Goal: Information Seeking & Learning: Learn about a topic

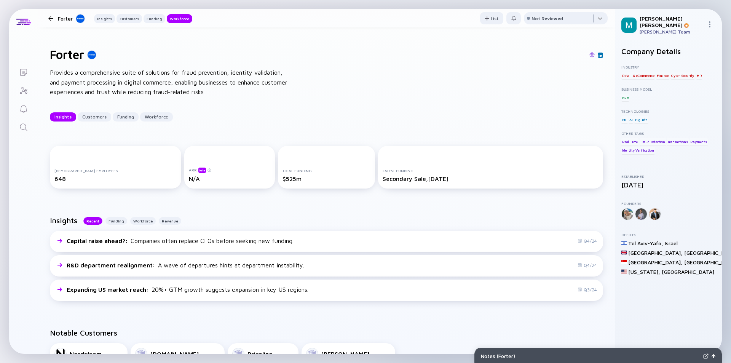
scroll to position [1065, 0]
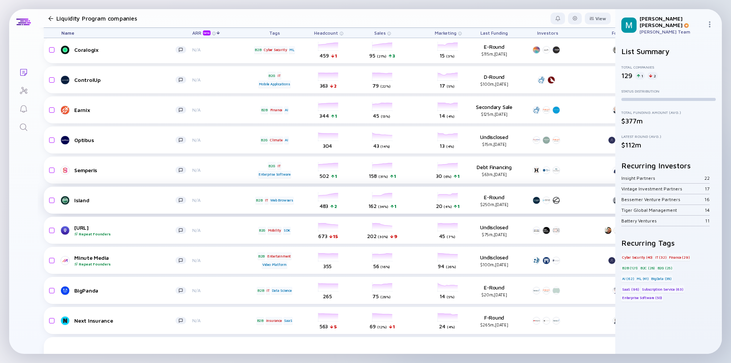
scroll to position [2274, 0]
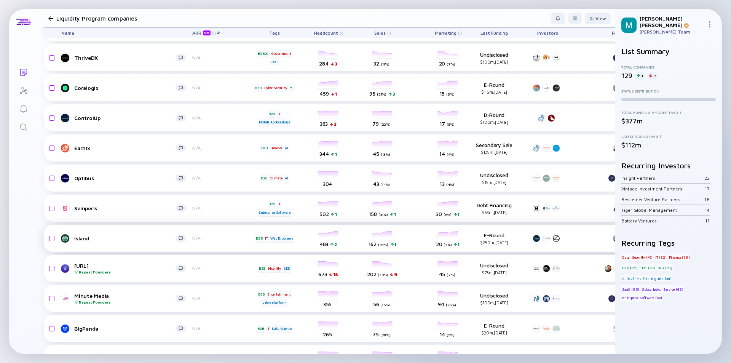
click at [139, 239] on div "Island" at bounding box center [124, 238] width 101 height 6
drag, startPoint x: 139, startPoint y: 239, endPoint x: 143, endPoint y: 242, distance: 5.4
click at [141, 239] on div "Island" at bounding box center [124, 238] width 101 height 6
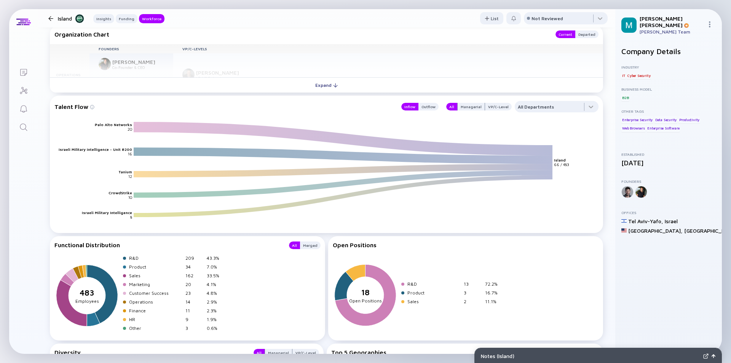
scroll to position [843, 0]
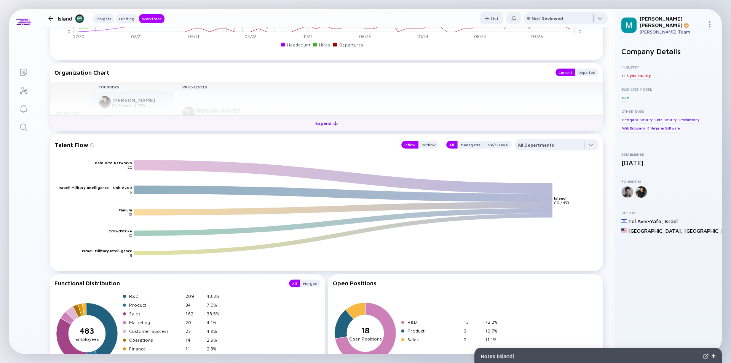
click at [325, 125] on div "Expand" at bounding box center [326, 123] width 32 height 12
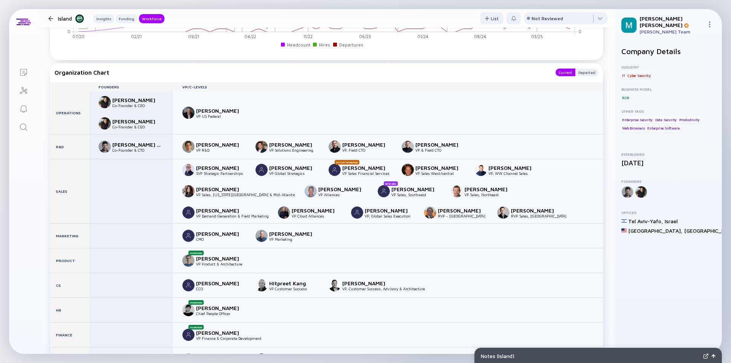
click at [52, 18] on div at bounding box center [50, 18] width 5 height 5
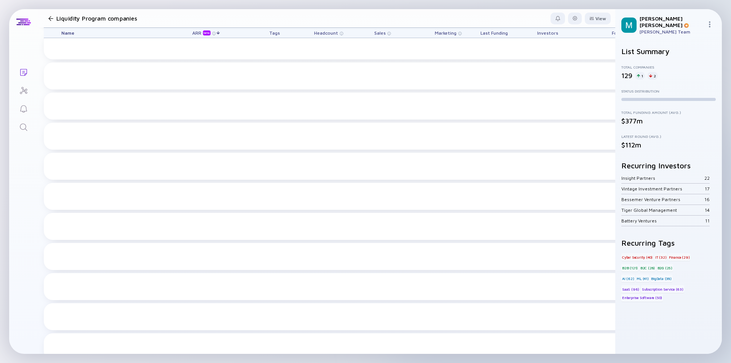
scroll to position [2274, 0]
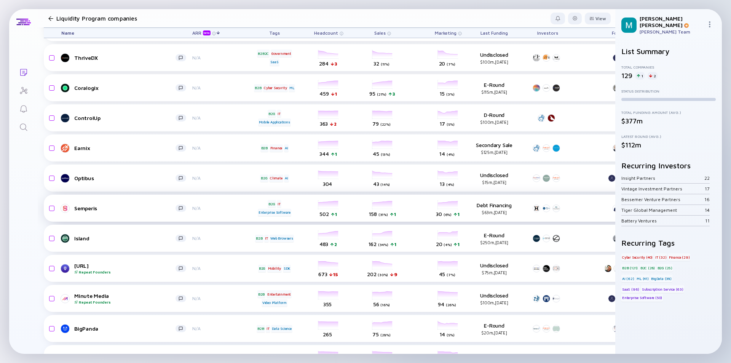
click at [138, 205] on div "Semperis" at bounding box center [124, 208] width 101 height 6
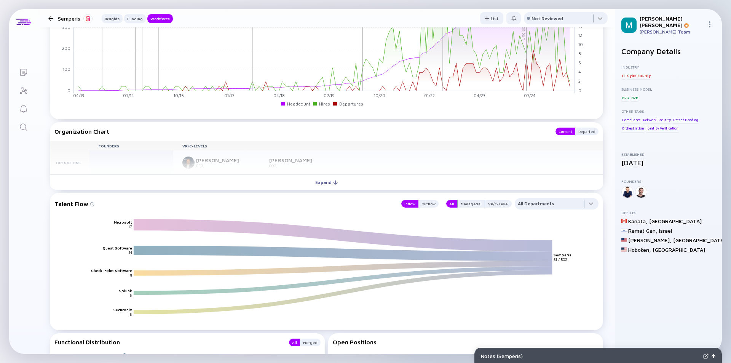
scroll to position [837, 0]
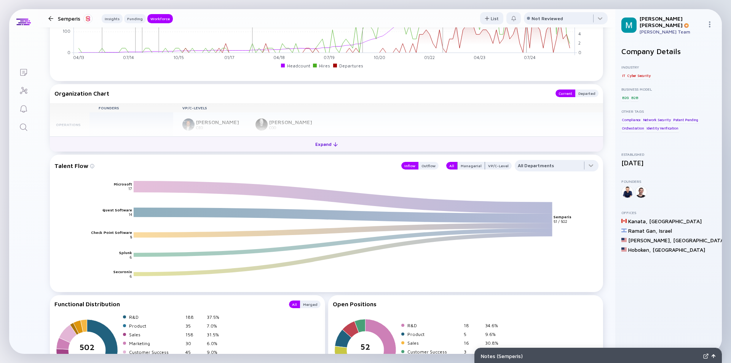
click at [316, 143] on div "Expand" at bounding box center [326, 144] width 32 height 12
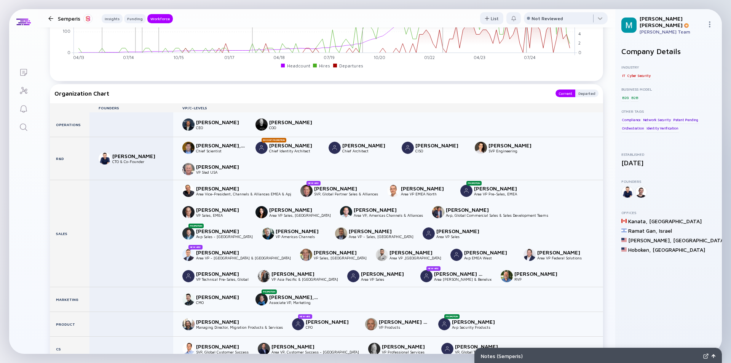
click at [51, 18] on div at bounding box center [50, 18] width 5 height 5
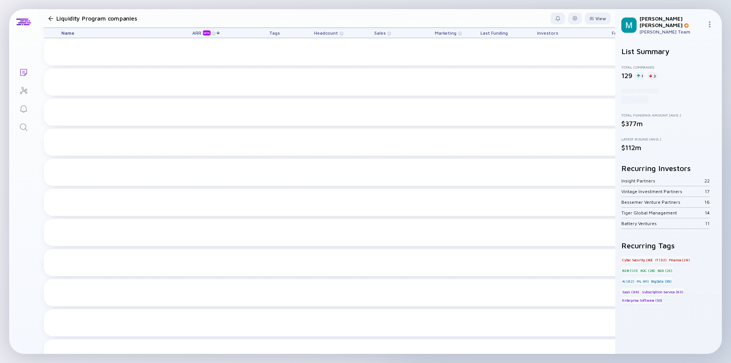
scroll to position [2274, 0]
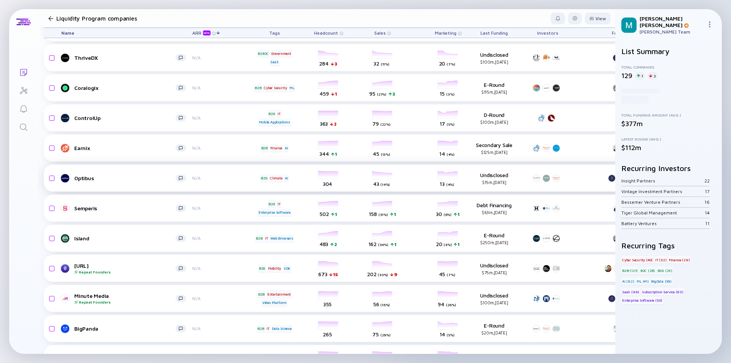
click at [151, 180] on div "Optibus" at bounding box center [124, 178] width 101 height 6
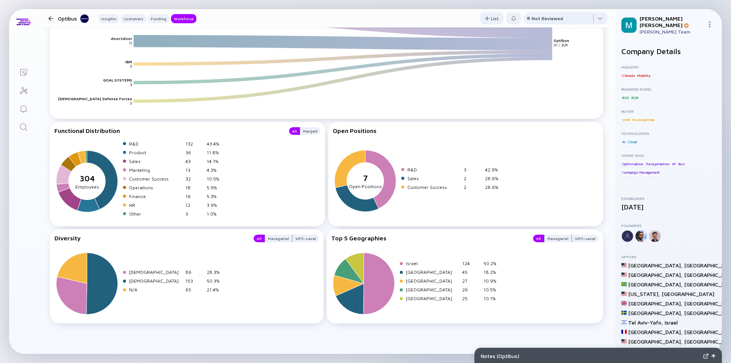
scroll to position [900, 0]
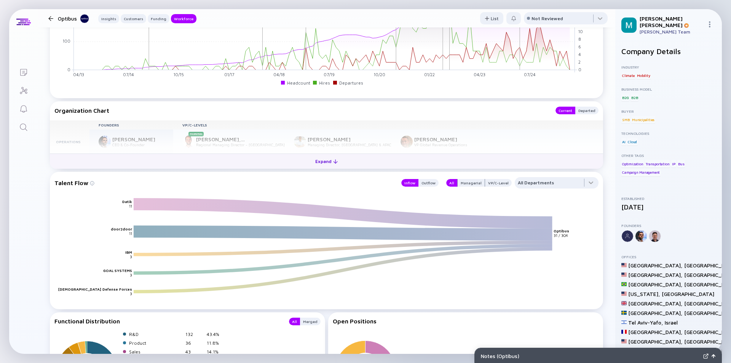
click at [316, 162] on div "Expand" at bounding box center [326, 161] width 32 height 12
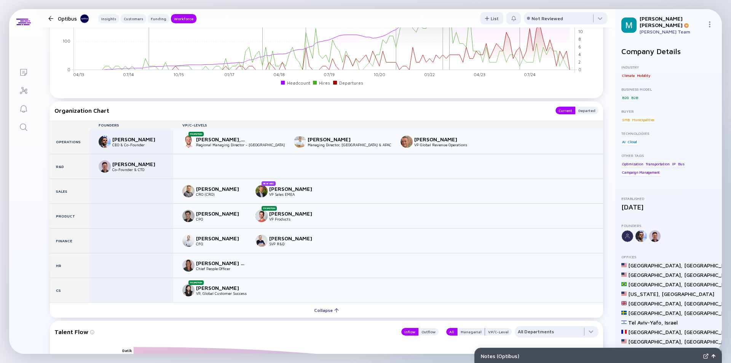
click at [51, 17] on div at bounding box center [50, 18] width 5 height 5
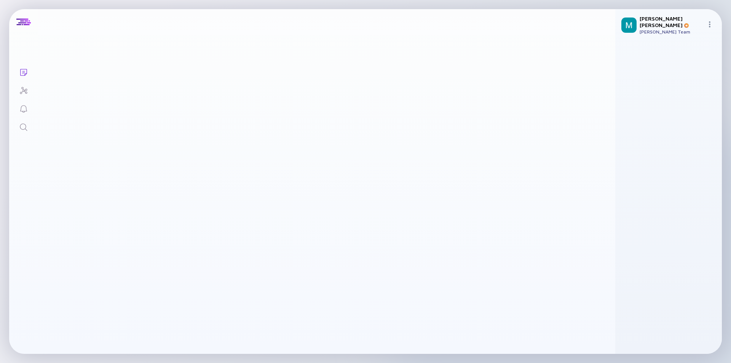
scroll to position [2274, 0]
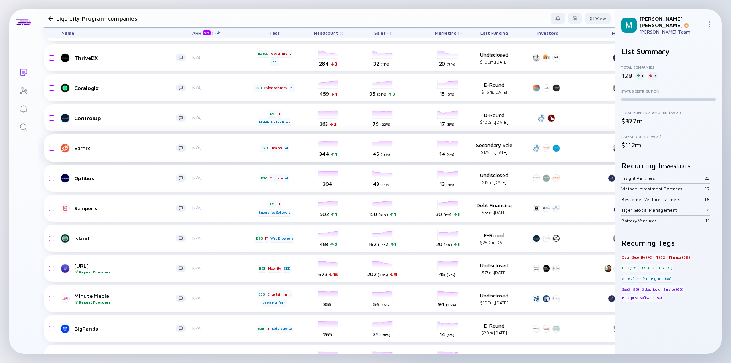
click at [121, 146] on div "Earnix" at bounding box center [124, 148] width 101 height 6
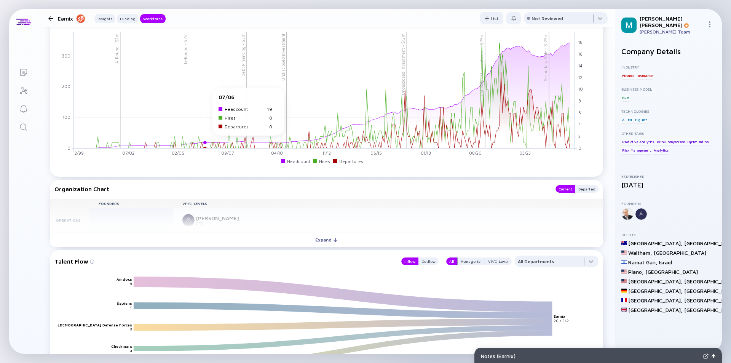
scroll to position [799, 0]
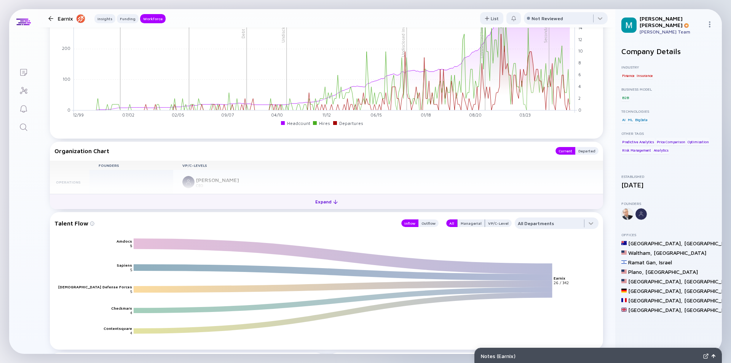
click at [318, 202] on div "Expand" at bounding box center [326, 202] width 32 height 12
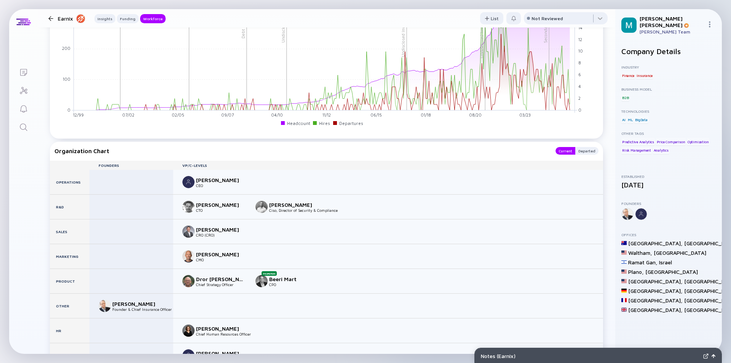
click at [53, 19] on div at bounding box center [50, 18] width 11 height 5
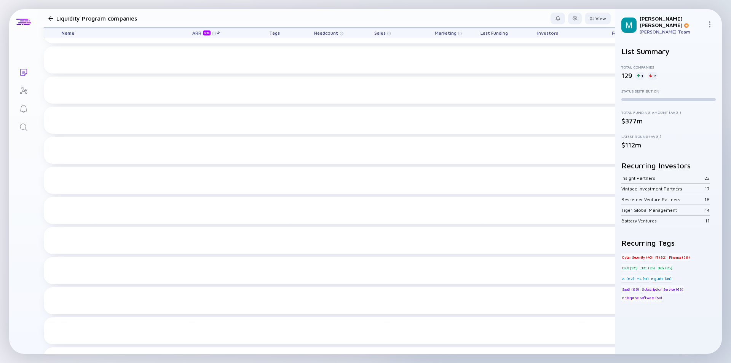
scroll to position [2274, 0]
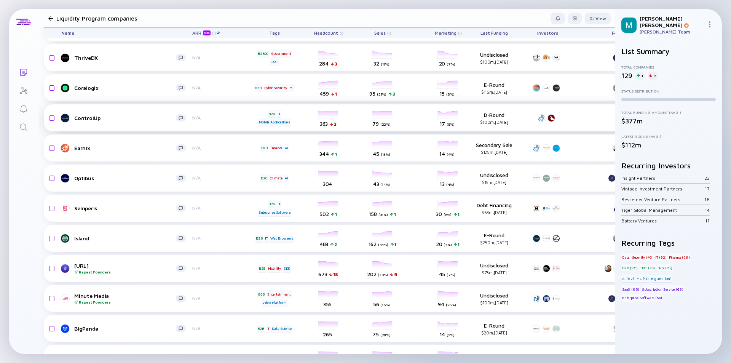
click at [134, 119] on div "ControlUp" at bounding box center [124, 118] width 101 height 6
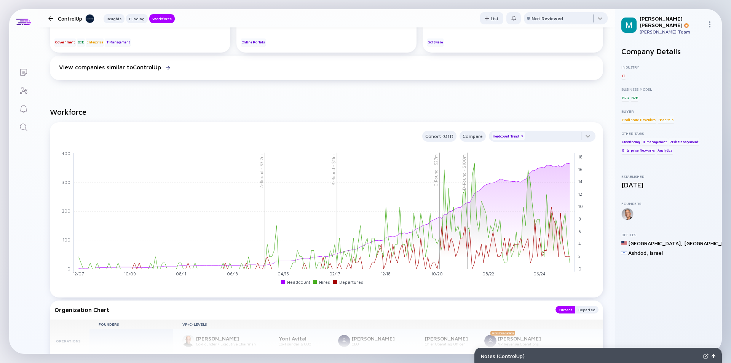
scroll to position [761, 0]
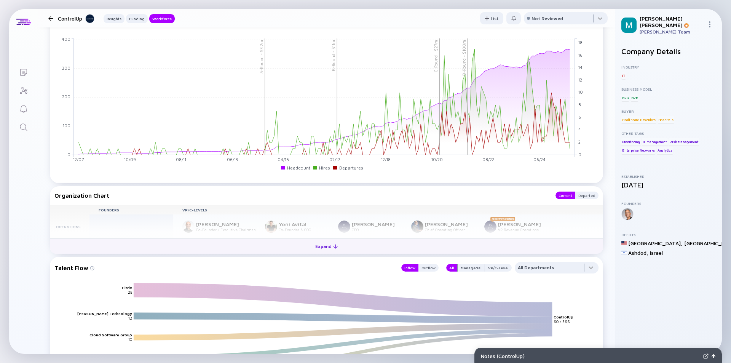
click at [319, 244] on div "Expand" at bounding box center [326, 246] width 32 height 12
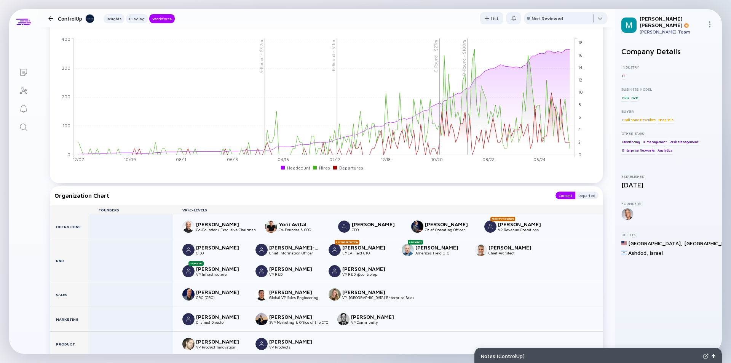
click at [48, 19] on div at bounding box center [50, 18] width 11 height 5
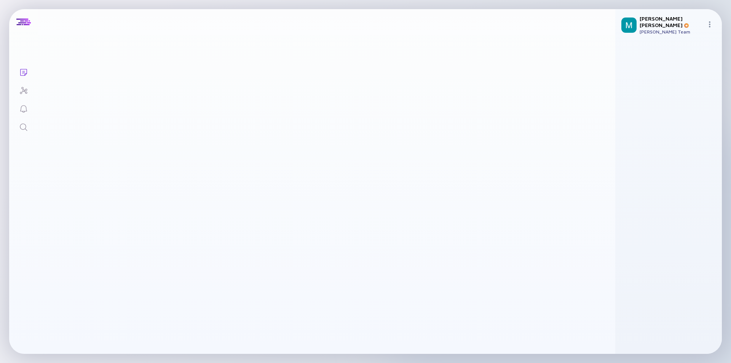
scroll to position [2274, 0]
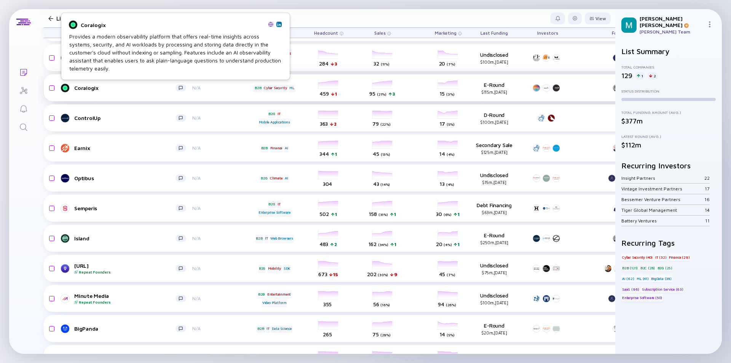
click at [114, 84] on link "Coralogix" at bounding box center [126, 87] width 131 height 9
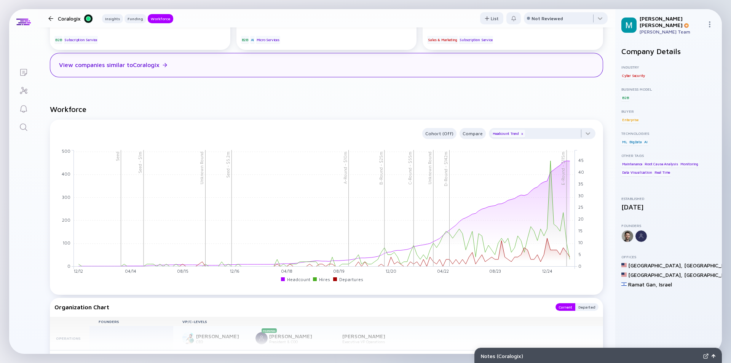
scroll to position [837, 0]
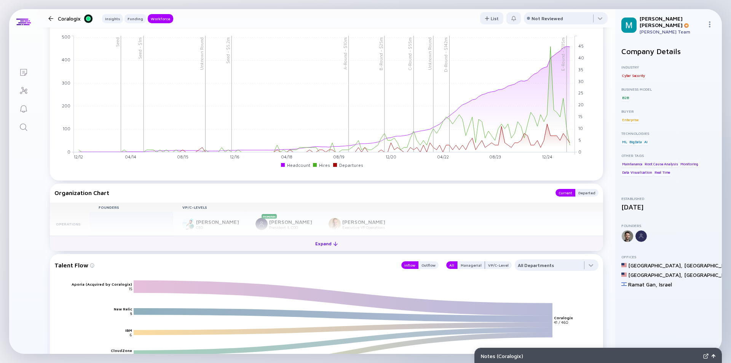
click at [323, 249] on div "Expand" at bounding box center [326, 243] width 32 height 12
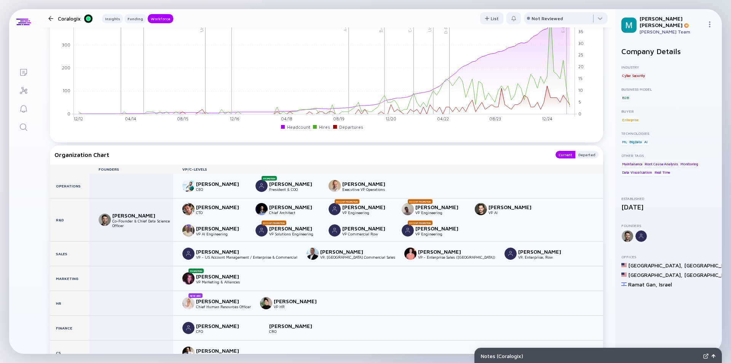
scroll to position [951, 0]
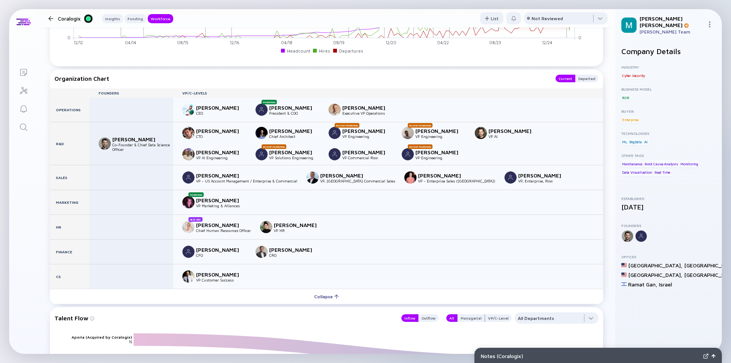
click at [49, 16] on div at bounding box center [50, 18] width 5 height 5
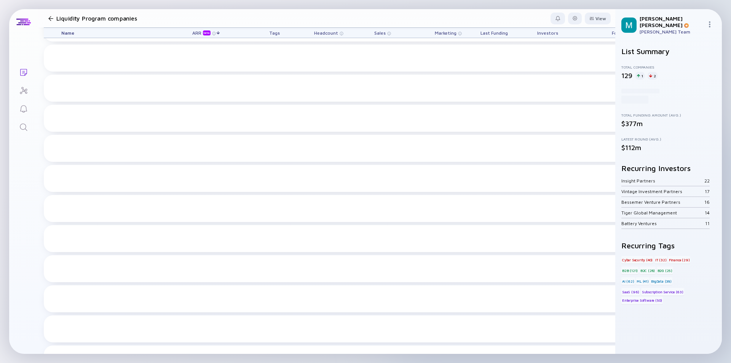
scroll to position [2274, 0]
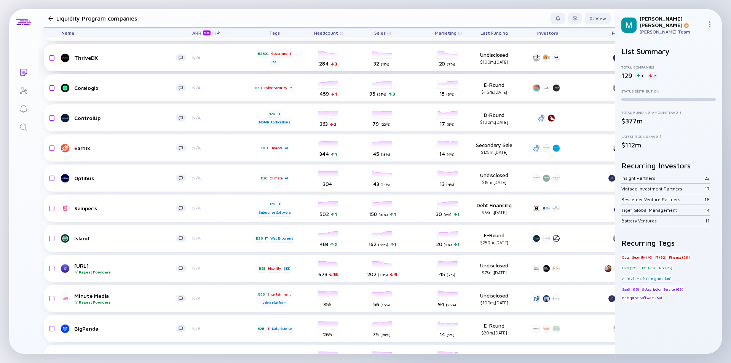
click at [121, 59] on div "ThriveDX" at bounding box center [124, 57] width 101 height 6
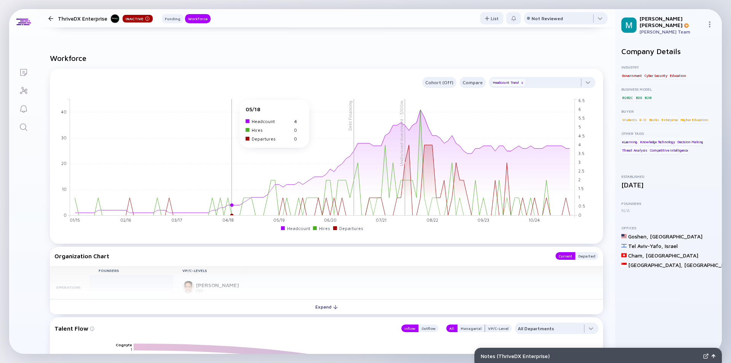
scroll to position [533, 0]
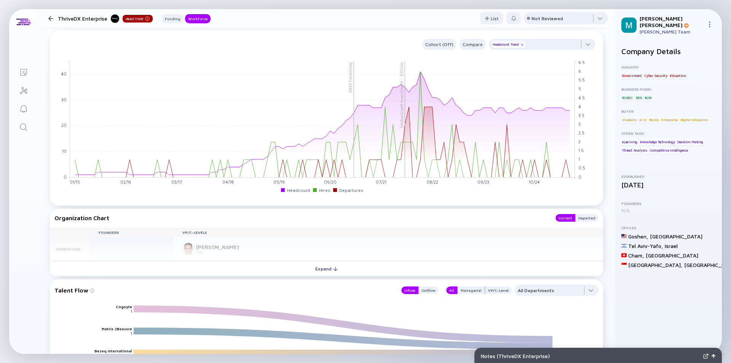
click at [271, 253] on div "Founders VP/C-Levels Operations [PERSON_NAME] CEO" at bounding box center [326, 244] width 553 height 33
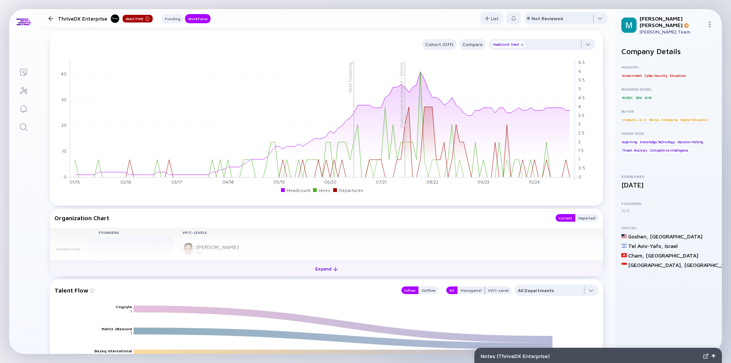
click at [322, 269] on div "Expand" at bounding box center [326, 269] width 32 height 12
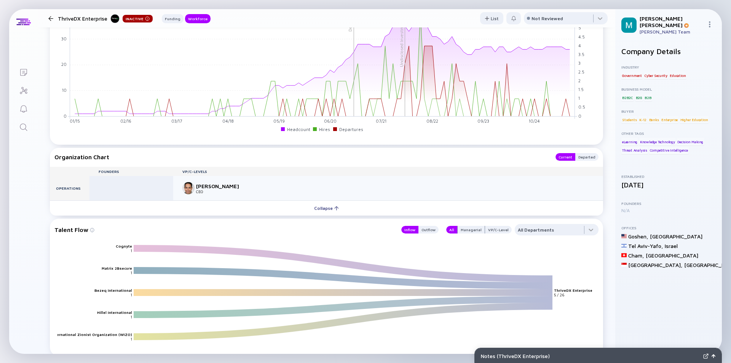
scroll to position [632, 0]
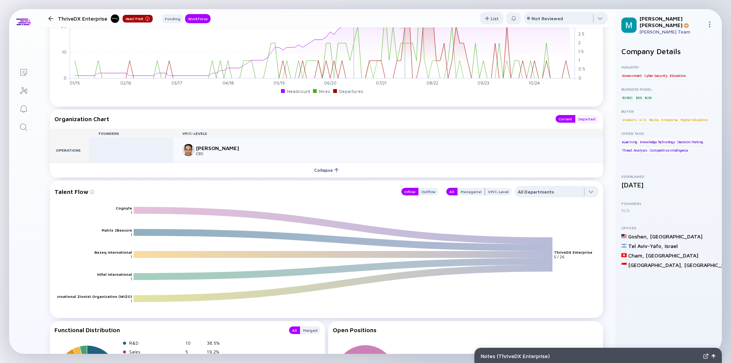
click at [579, 119] on div "Departed" at bounding box center [586, 119] width 23 height 8
click at [558, 119] on div "Current" at bounding box center [565, 119] width 20 height 8
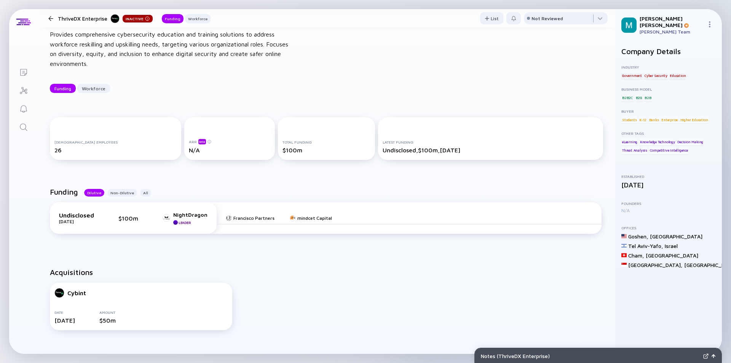
scroll to position [76, 0]
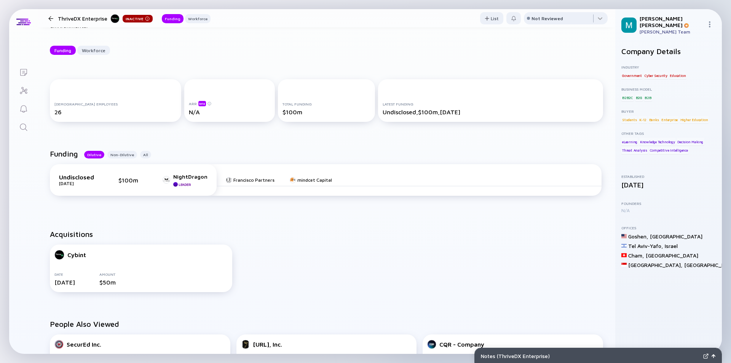
click at [108, 104] on div "[DEMOGRAPHIC_DATA] Employees" at bounding box center [115, 104] width 122 height 5
click at [90, 51] on div "Workforce" at bounding box center [93, 51] width 33 height 12
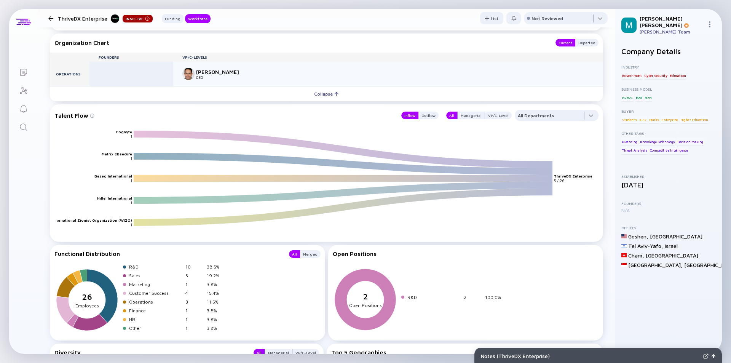
scroll to position [670, 0]
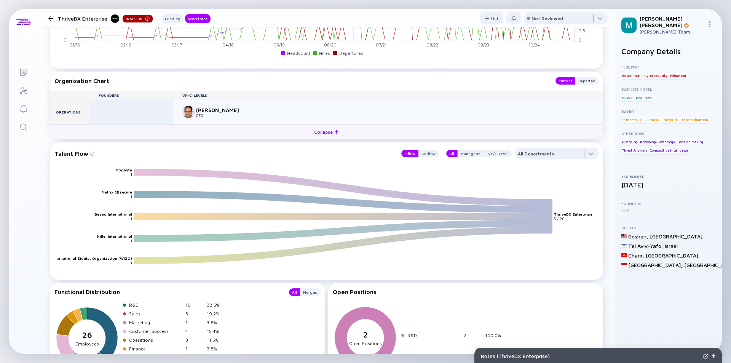
click at [317, 131] on div "Collapse" at bounding box center [326, 132] width 34 height 12
click at [315, 132] on div "Expand" at bounding box center [326, 132] width 32 height 12
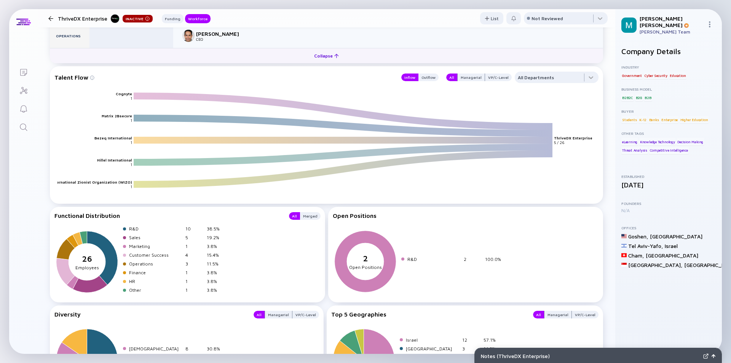
scroll to position [632, 0]
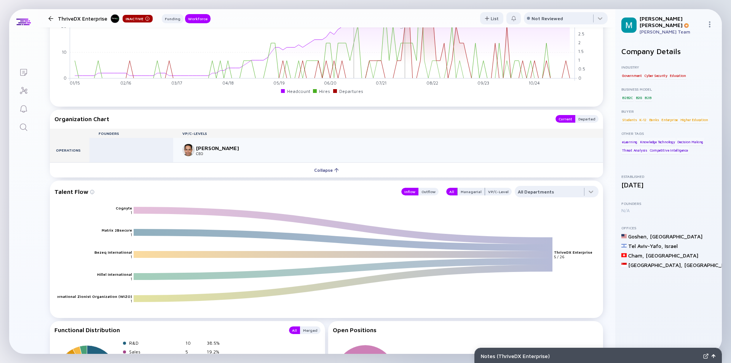
click at [51, 16] on div at bounding box center [50, 18] width 5 height 5
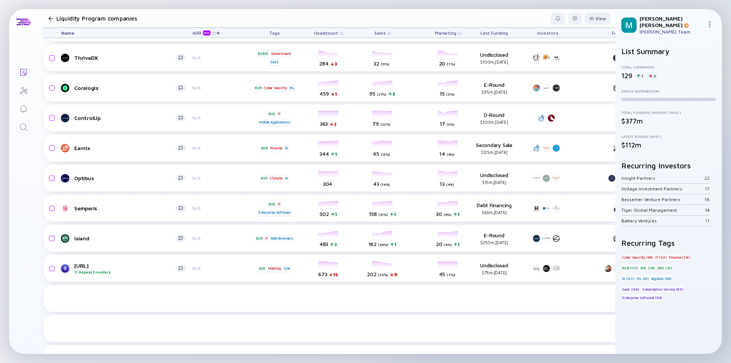
scroll to position [2198, 0]
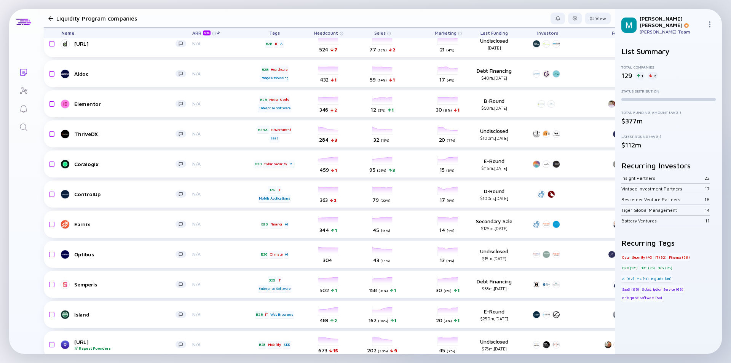
click at [51, 19] on div at bounding box center [50, 18] width 5 height 5
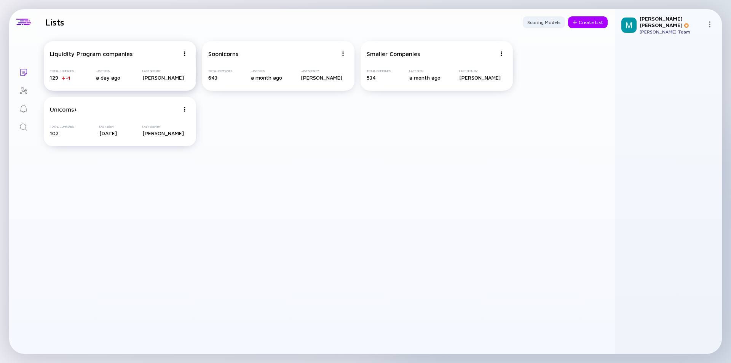
click at [166, 57] on div "Liquidity Program companies Total Companies 129 -1 Last Seen a day ago Last See…" at bounding box center [120, 65] width 152 height 49
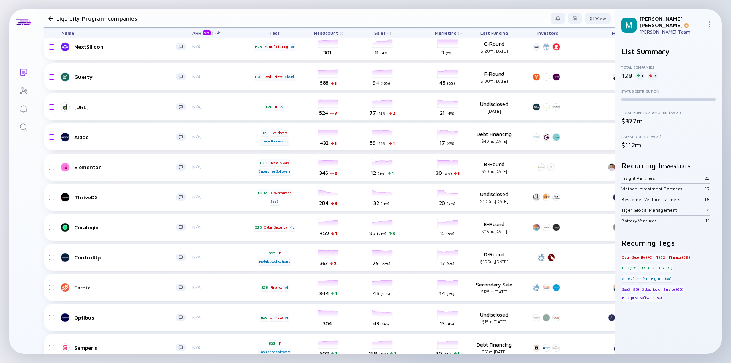
scroll to position [2173, 0]
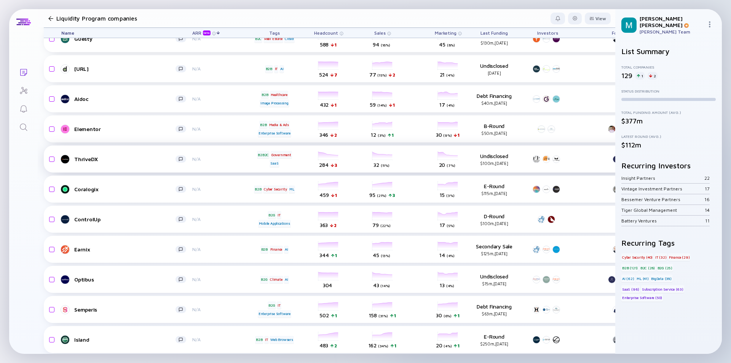
click at [149, 157] on div "ThriveDX" at bounding box center [124, 159] width 101 height 6
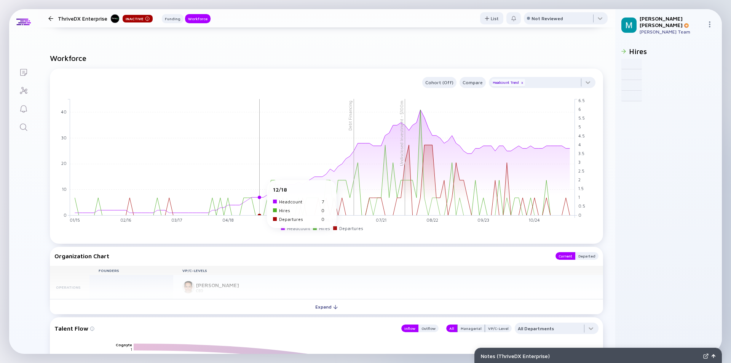
scroll to position [571, 0]
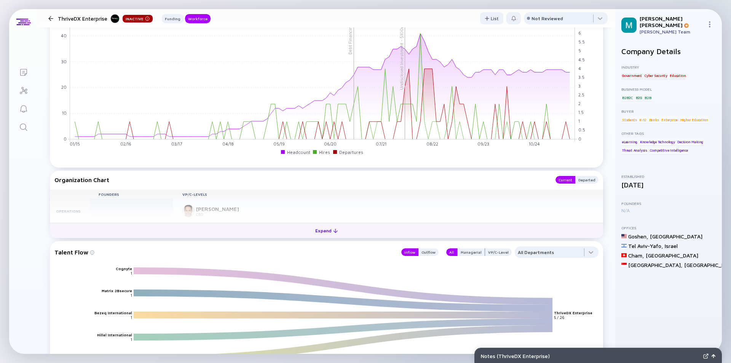
click at [323, 232] on div "Expand" at bounding box center [326, 230] width 32 height 12
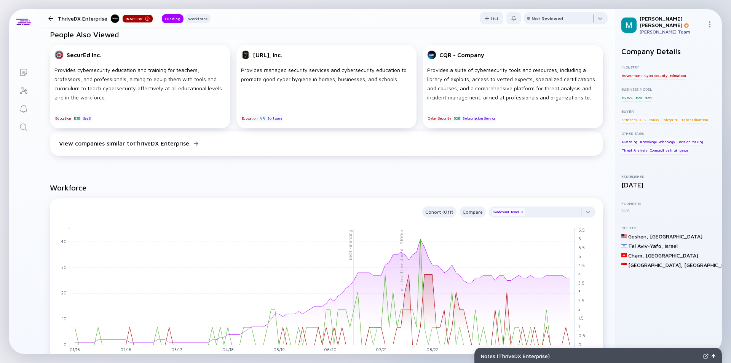
scroll to position [251, 0]
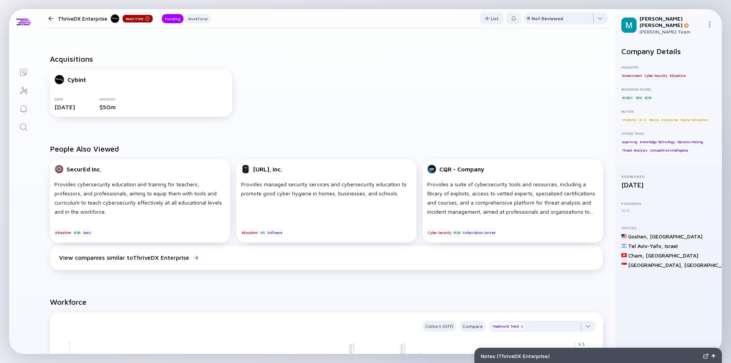
click at [53, 18] on div at bounding box center [50, 18] width 11 height 5
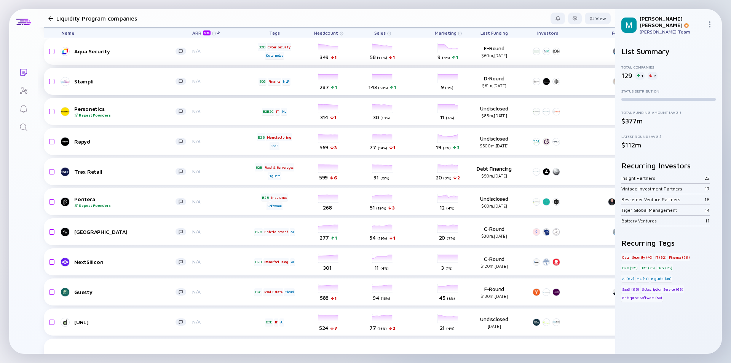
scroll to position [1882, 0]
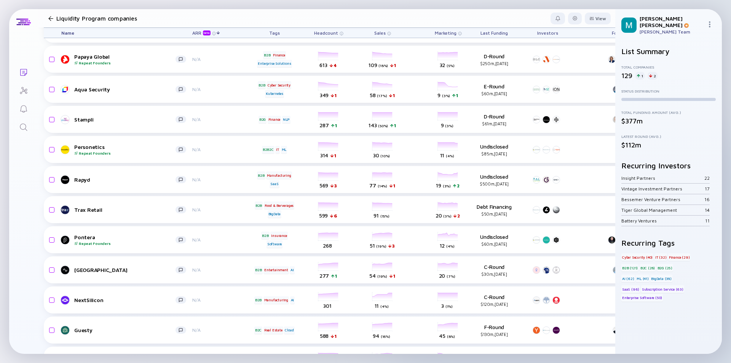
click at [121, 3] on div "Lists Liquidity Program companies View Name ARR beta Tags Headcount Sales Marke…" at bounding box center [365, 181] width 731 height 363
click at [67, 6] on div "Lists Liquidity Program companies View Name ARR beta Tags Headcount Sales Marke…" at bounding box center [365, 181] width 731 height 363
click at [56, 5] on div "Lists Liquidity Program companies View Name ARR beta Tags Headcount Sales Marke…" at bounding box center [365, 181] width 731 height 363
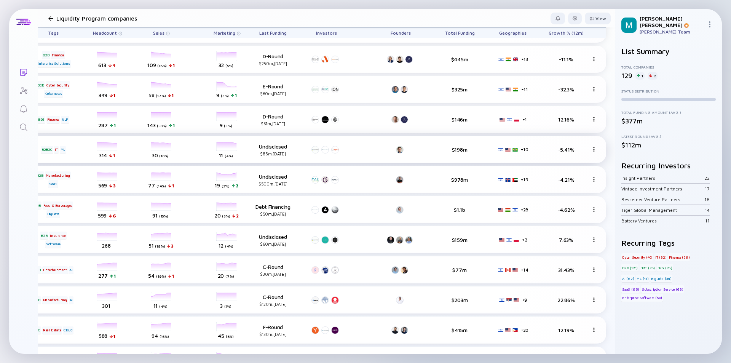
click at [137, 136] on div "Personetics Repeat Founders N/A B2B2C IT ML headcount-personetics-technologies …" at bounding box center [214, 149] width 783 height 27
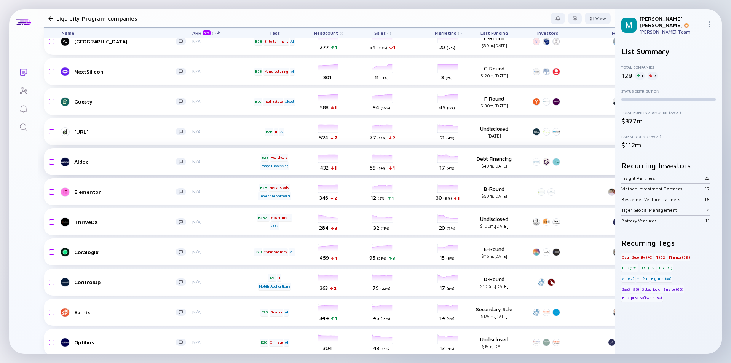
scroll to position [2148, 0]
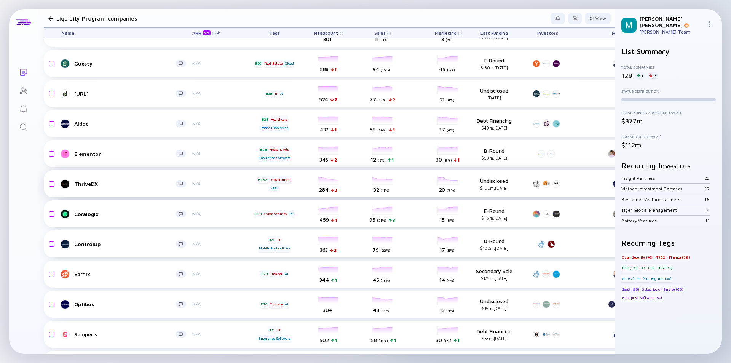
click at [132, 190] on div "ThriveDX N/A B2B2C Government SaaS headcount-thrive-dx 284 3 Headcount salesCol…" at bounding box center [435, 183] width 783 height 27
click at [132, 189] on div "ThriveDX N/A B2B2C Government SaaS headcount-thrive-dx 284 3 Headcount salesCol…" at bounding box center [435, 183] width 783 height 27
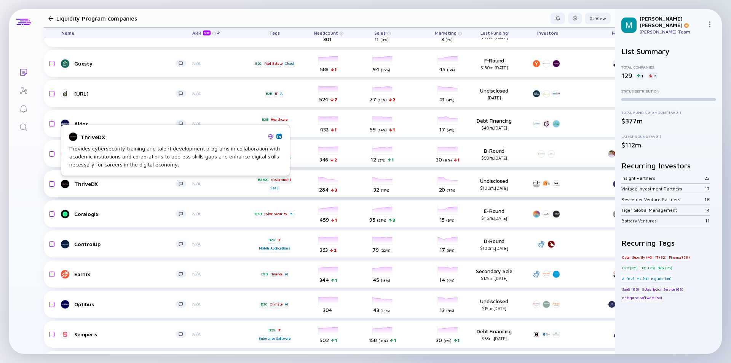
click at [142, 187] on link "ThriveDX" at bounding box center [126, 183] width 131 height 9
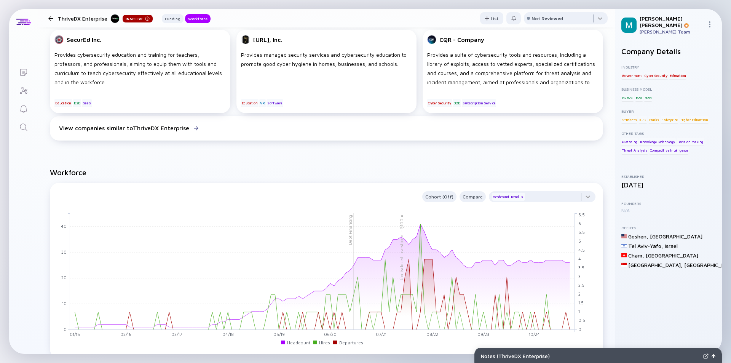
scroll to position [495, 0]
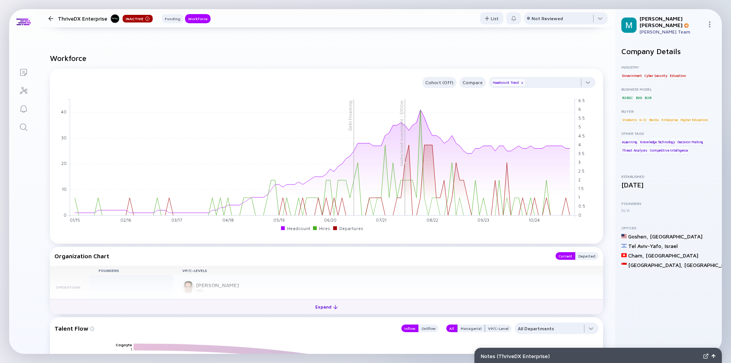
click at [327, 305] on div "Expand" at bounding box center [326, 307] width 32 height 12
click at [327, 305] on div "Collapse" at bounding box center [326, 307] width 34 height 12
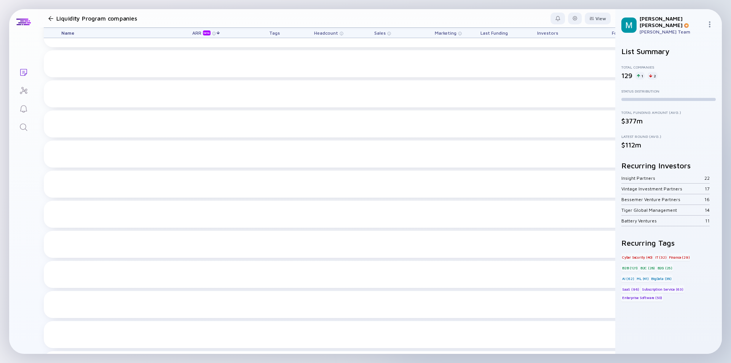
scroll to position [2148, 0]
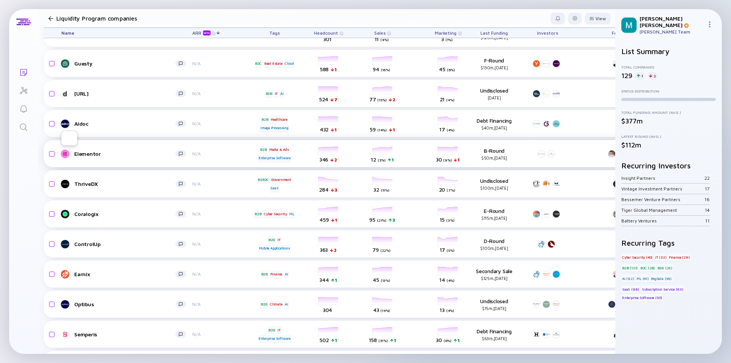
click at [118, 153] on div "Elementor" at bounding box center [124, 153] width 101 height 6
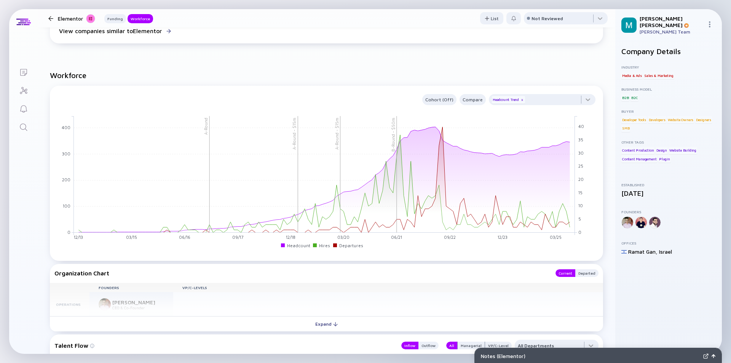
scroll to position [723, 0]
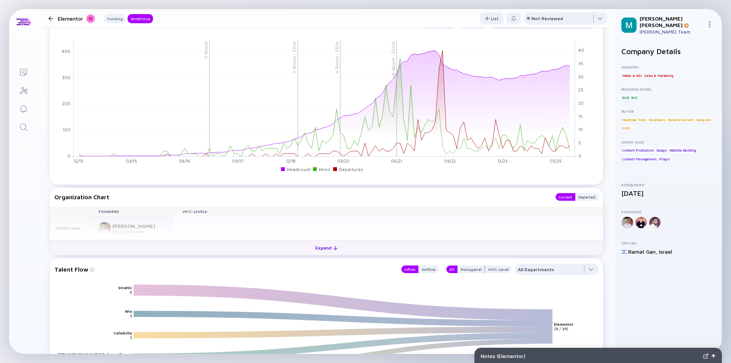
click at [318, 248] on div "Expand" at bounding box center [326, 248] width 32 height 12
